Goal: Task Accomplishment & Management: Manage account settings

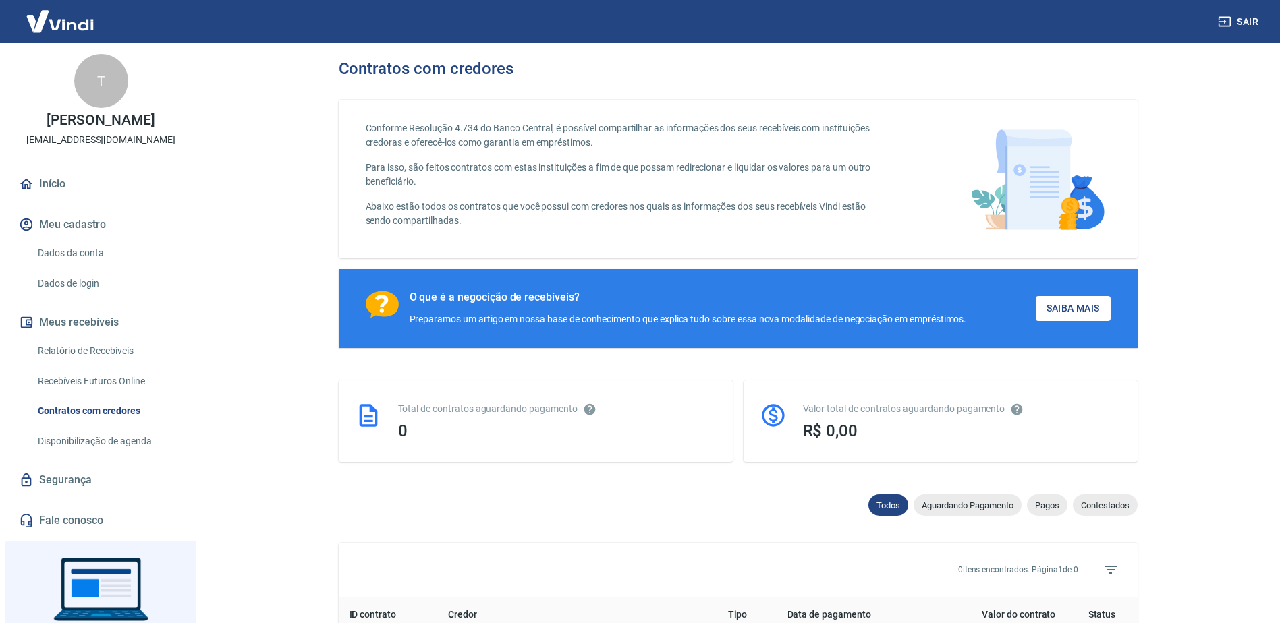
click at [98, 221] on button "Meu cadastro" at bounding box center [100, 225] width 169 height 30
click at [94, 254] on link "Dados da conta" at bounding box center [108, 253] width 153 height 28
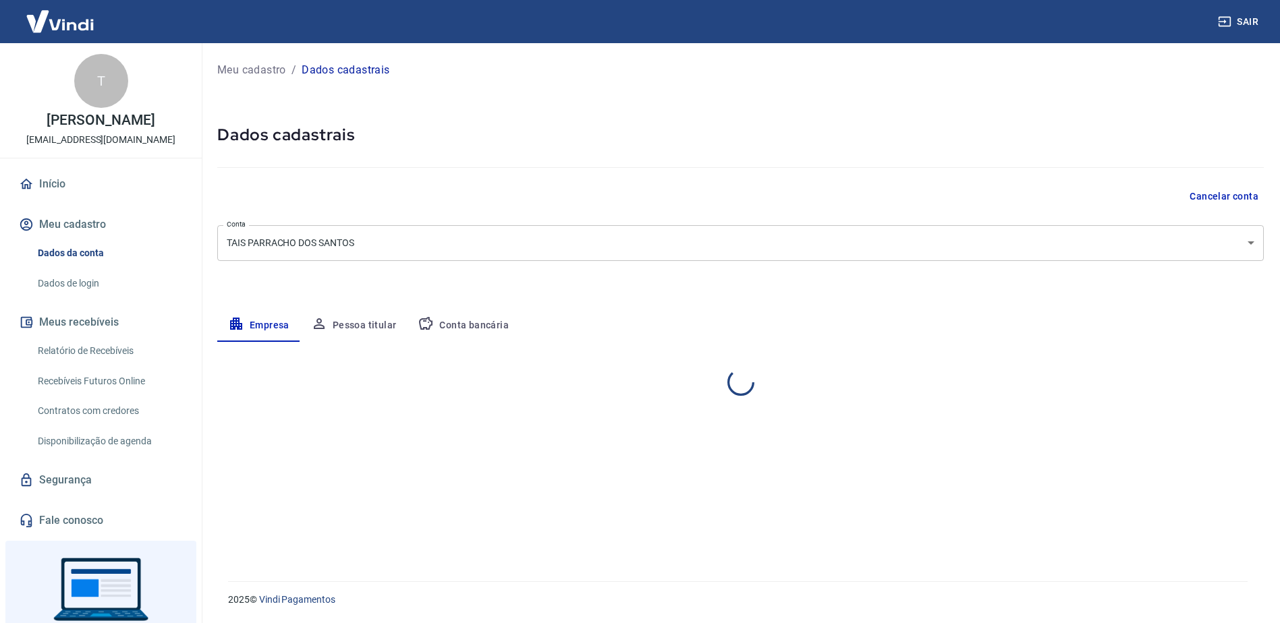
select select "SC"
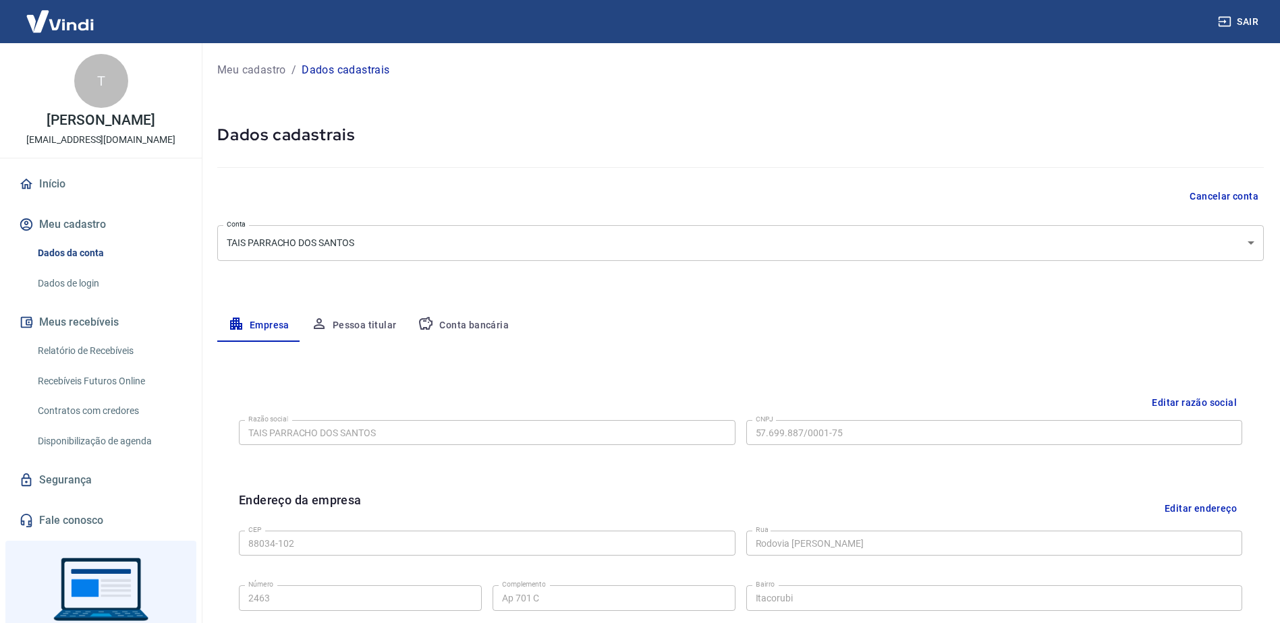
click at [370, 329] on button "Pessoa titular" at bounding box center [353, 326] width 107 height 32
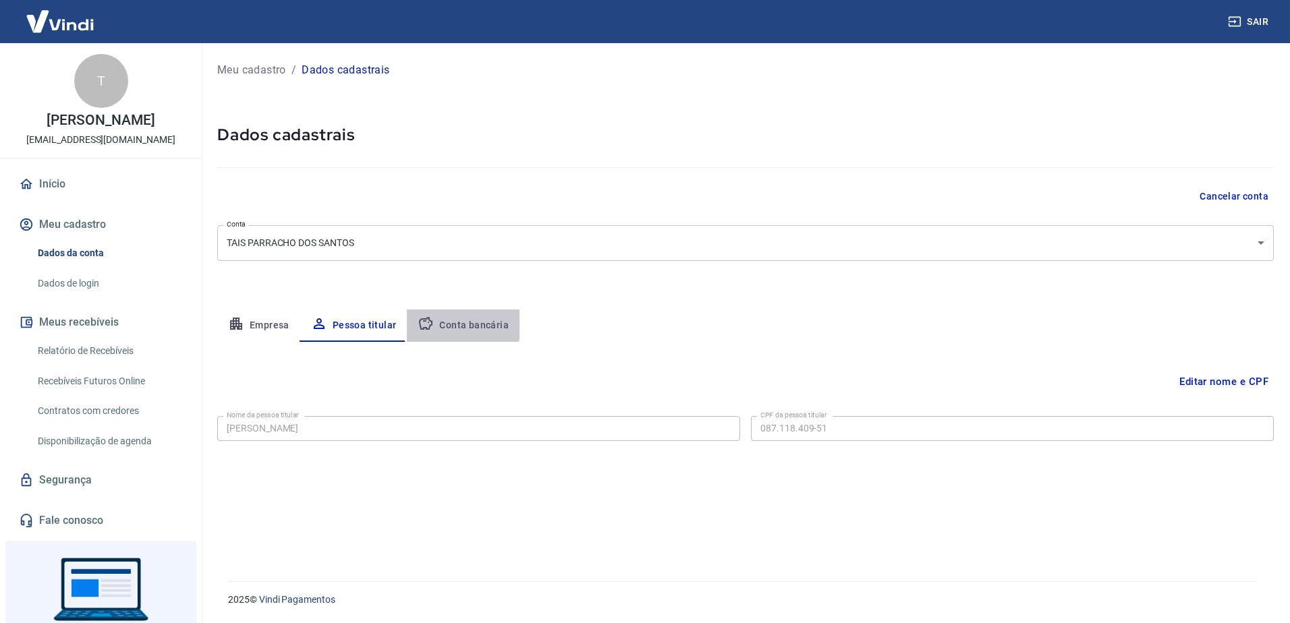
click at [444, 322] on button "Conta bancária" at bounding box center [463, 326] width 113 height 32
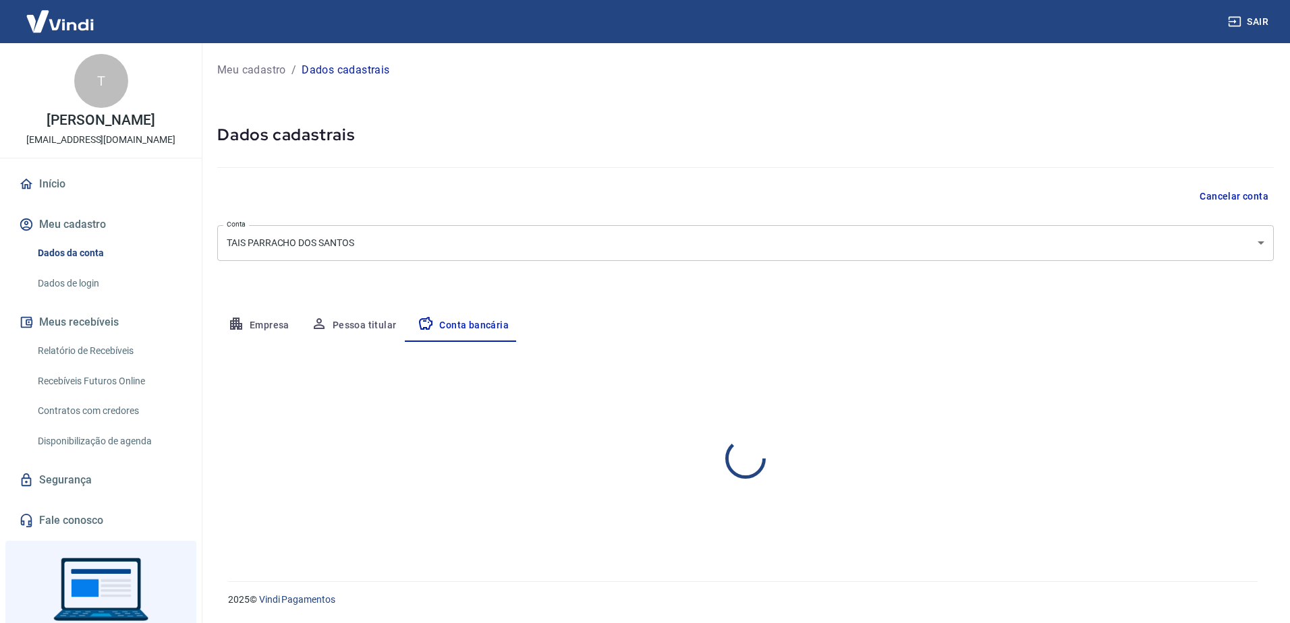
select select "1"
click at [274, 328] on button "Empresa" at bounding box center [258, 326] width 83 height 32
select select "SC"
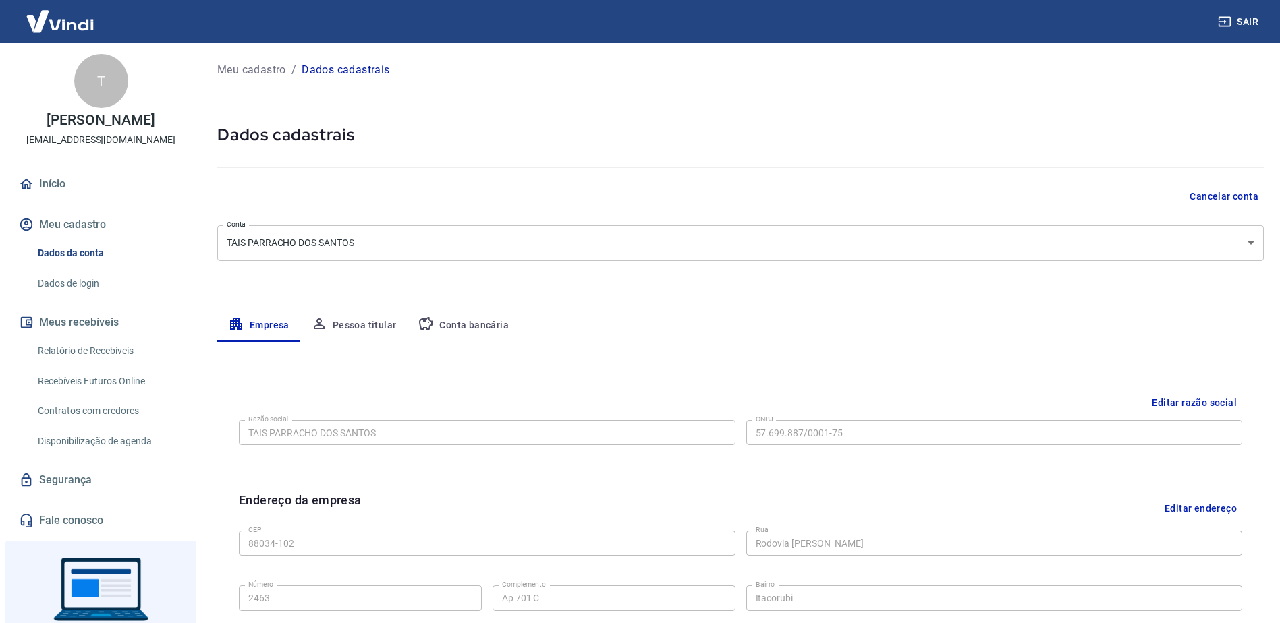
click at [115, 409] on link "Contratos com credores" at bounding box center [108, 411] width 153 height 28
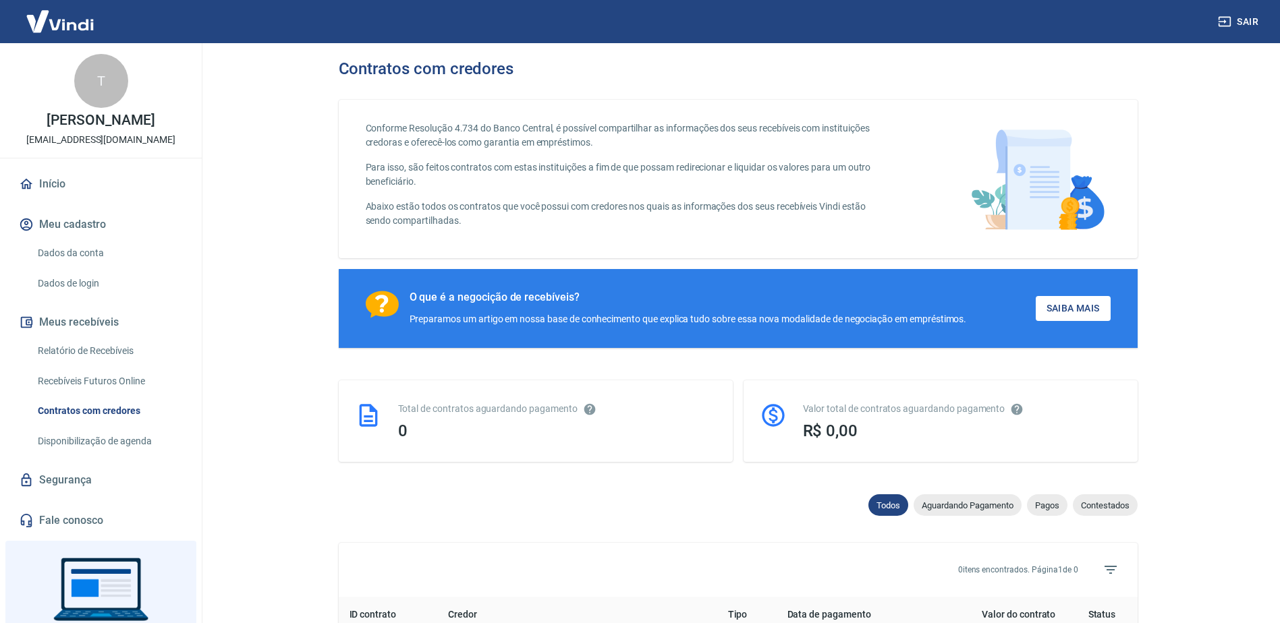
click at [51, 179] on link "Início" at bounding box center [100, 184] width 169 height 30
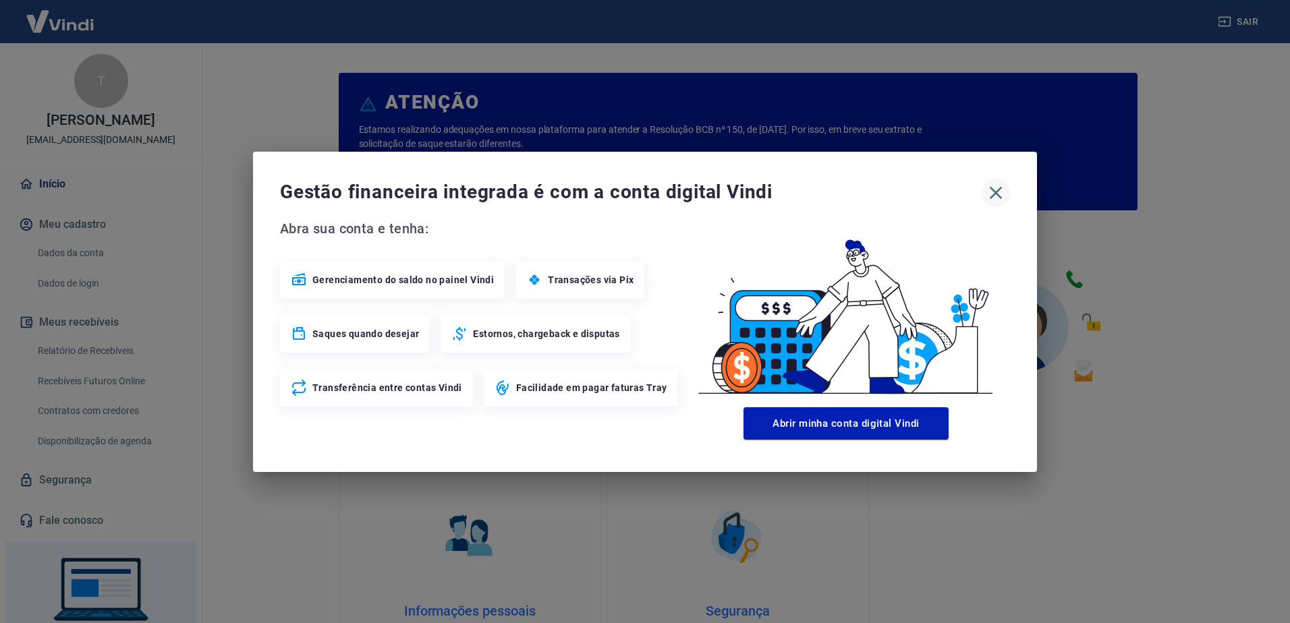
click at [996, 196] on icon "button" at bounding box center [996, 193] width 22 height 22
